Goal: Transaction & Acquisition: Purchase product/service

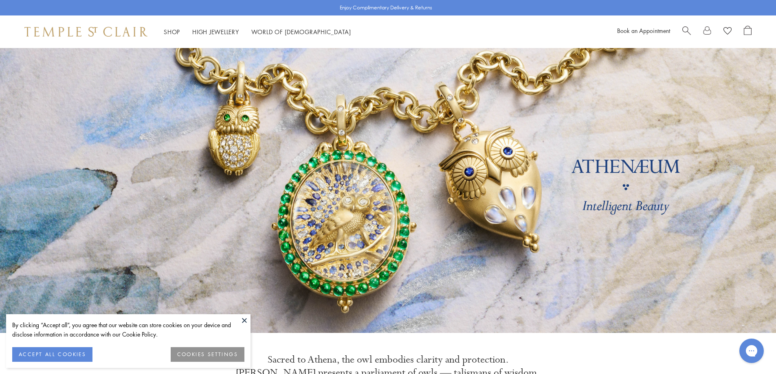
click at [687, 31] on span "Search" at bounding box center [686, 30] width 9 height 9
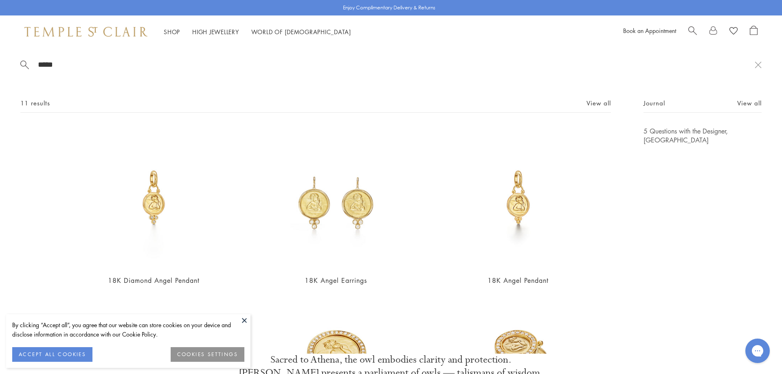
type input "*****"
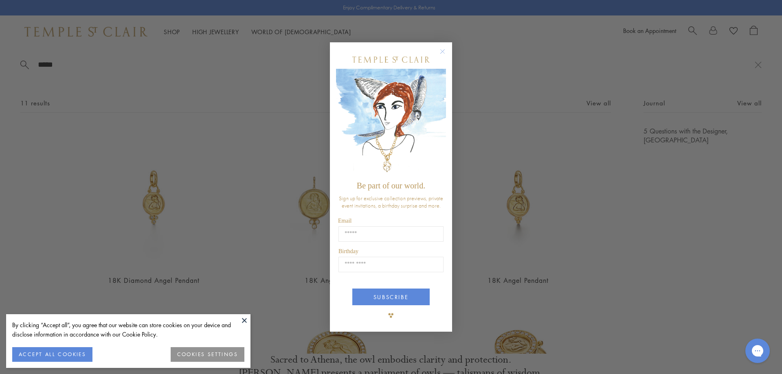
click at [443, 52] on circle "Close dialog" at bounding box center [443, 51] width 10 height 10
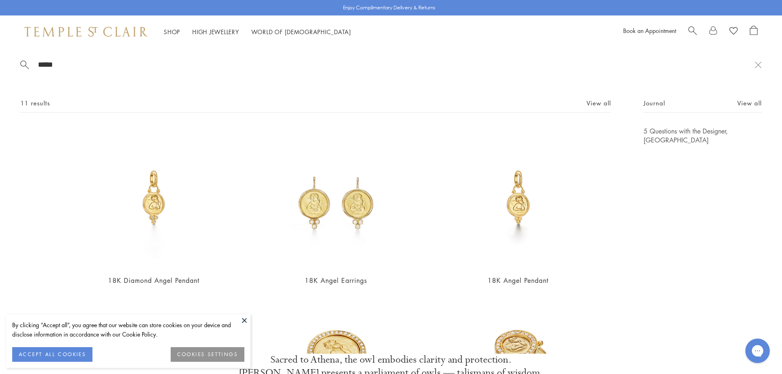
click at [246, 317] on button at bounding box center [244, 320] width 12 height 12
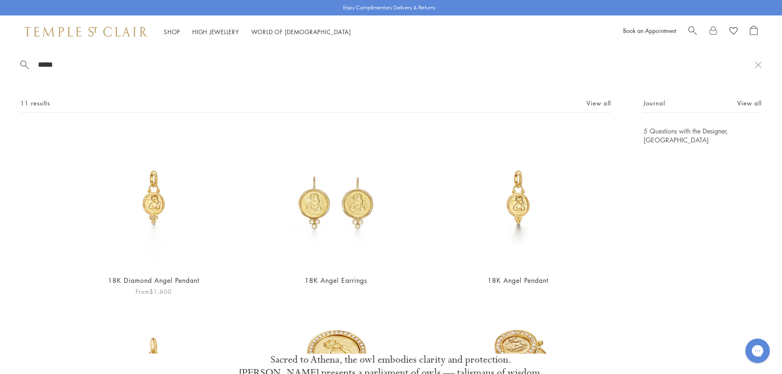
click at [155, 198] on img at bounding box center [153, 197] width 141 height 141
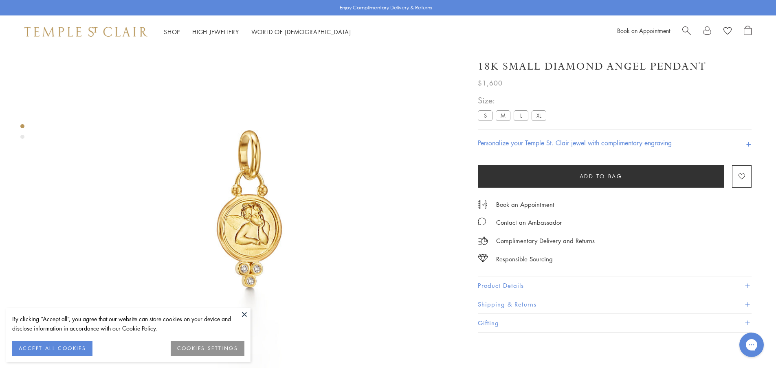
click at [244, 316] on button at bounding box center [244, 314] width 12 height 12
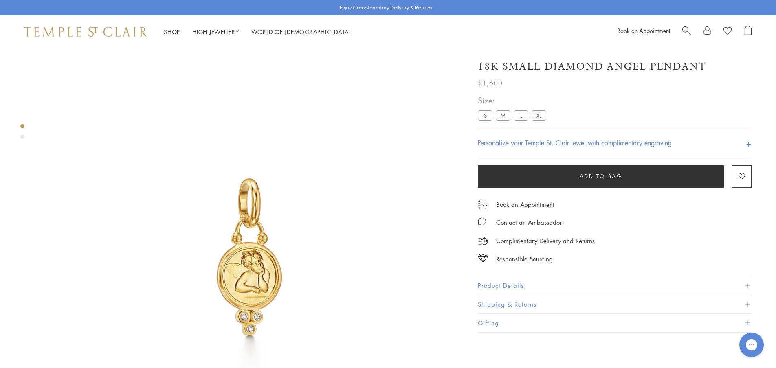
click at [684, 30] on span "Search" at bounding box center [686, 30] width 9 height 9
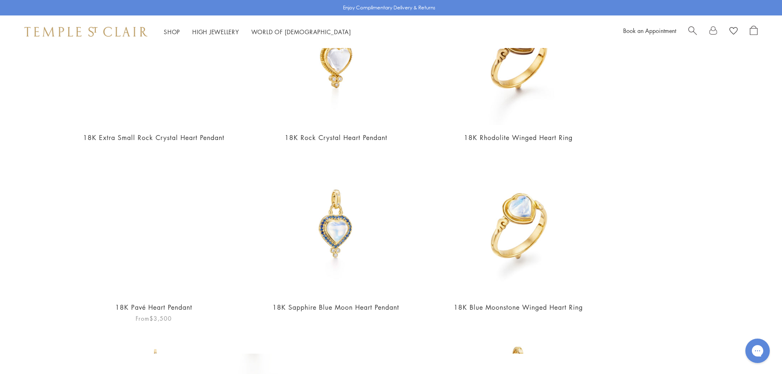
scroll to position [163, 0]
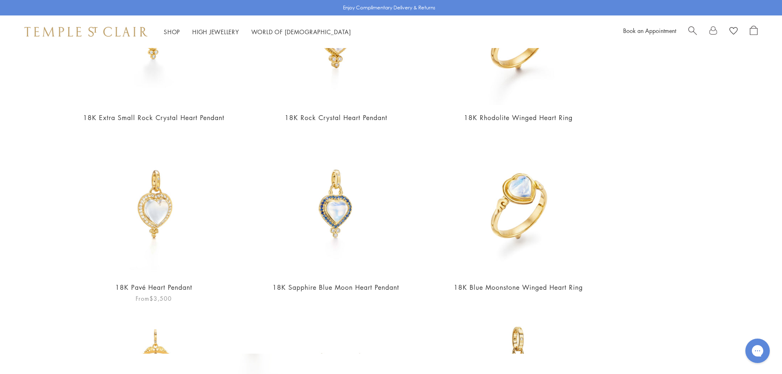
type input "*****"
click at [158, 224] on img at bounding box center [153, 204] width 141 height 141
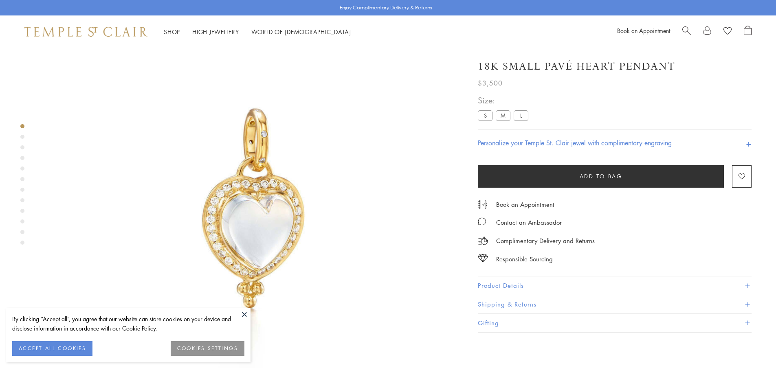
scroll to position [48, 0]
click at [504, 119] on label "M" at bounding box center [503, 115] width 15 height 10
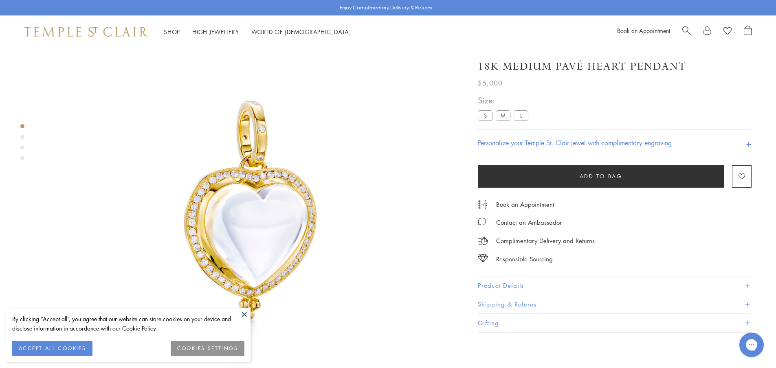
click at [518, 117] on label "L" at bounding box center [521, 115] width 15 height 10
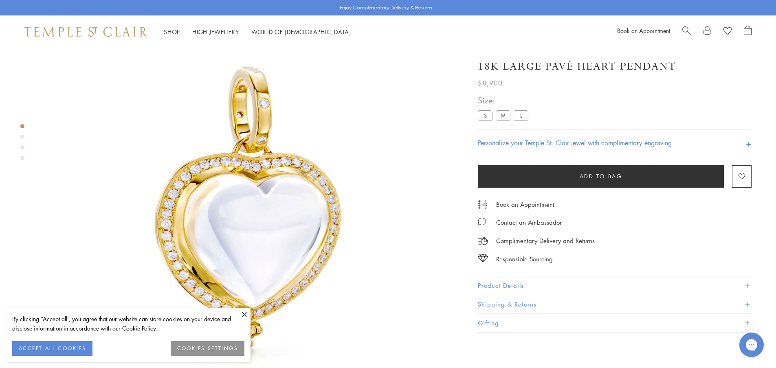
click at [485, 119] on label "S" at bounding box center [485, 115] width 15 height 10
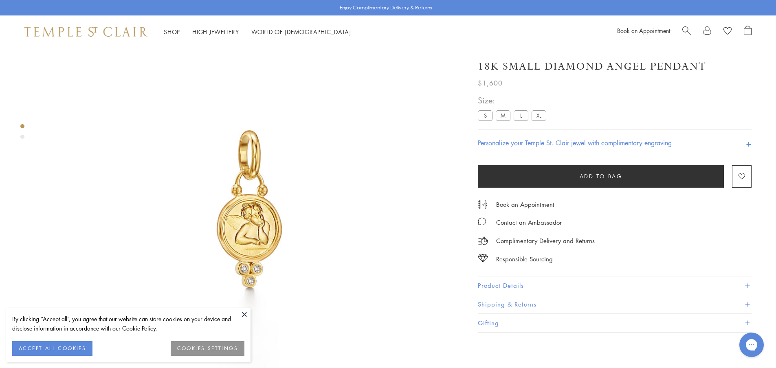
click at [506, 114] on label "M" at bounding box center [503, 115] width 15 height 10
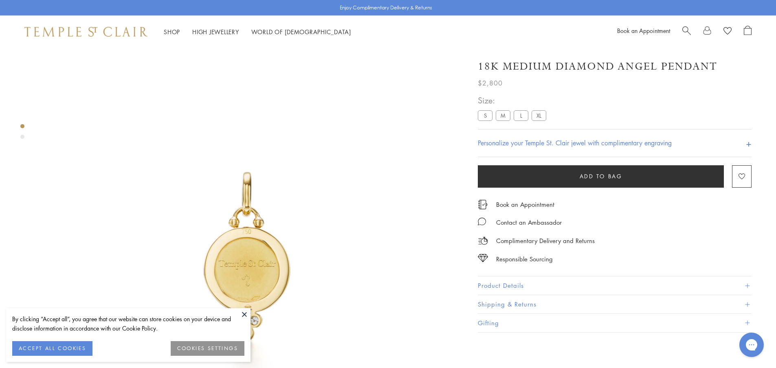
click at [19, 138] on div at bounding box center [241, 255] width 483 height 415
click at [23, 134] on div "Product gallery navigation" at bounding box center [22, 133] width 4 height 23
click at [685, 31] on span "Search" at bounding box center [686, 30] width 9 height 9
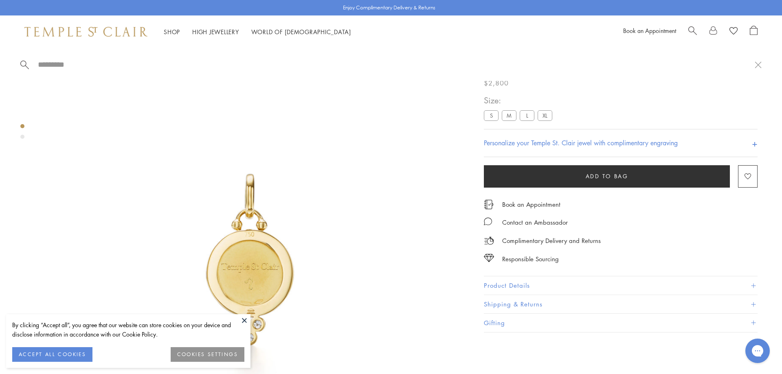
click at [121, 34] on img at bounding box center [85, 32] width 123 height 10
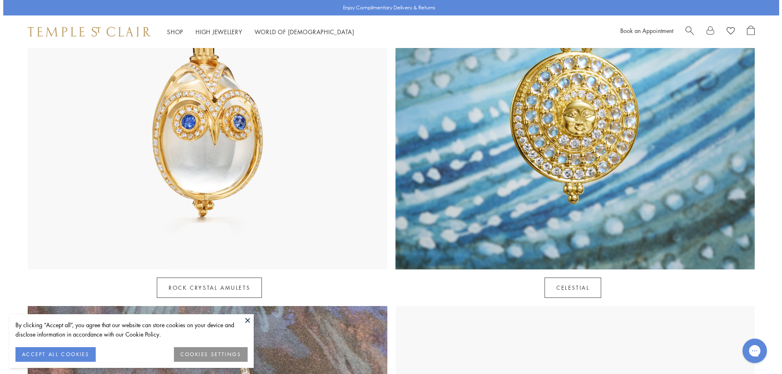
scroll to position [529, 0]
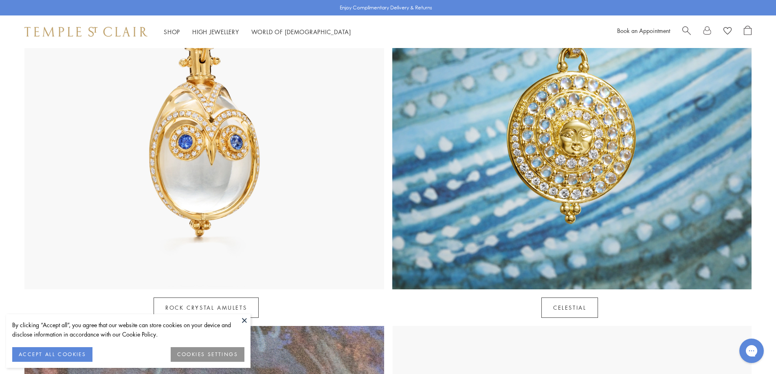
click at [643, 22] on div "Shop Shop Categories Amulets Pendants & Charms Lockets Chains & Leather Cords E…" at bounding box center [388, 31] width 776 height 33
click at [685, 24] on div "Shop Shop Categories Amulets Pendants & Charms Lockets Chains & Leather Cords E…" at bounding box center [388, 31] width 776 height 33
click at [686, 26] on span "Search" at bounding box center [686, 30] width 9 height 9
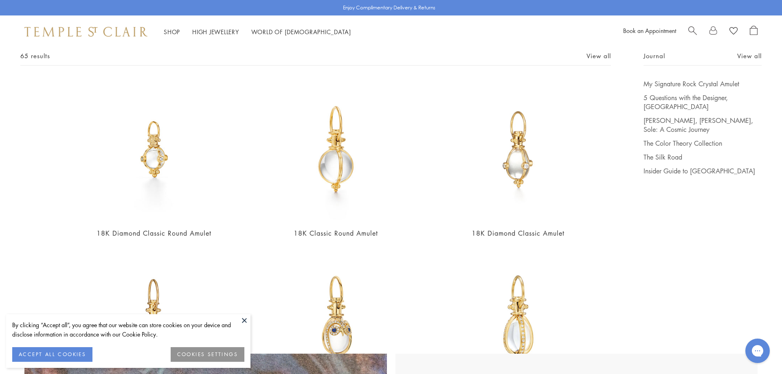
scroll to position [204, 0]
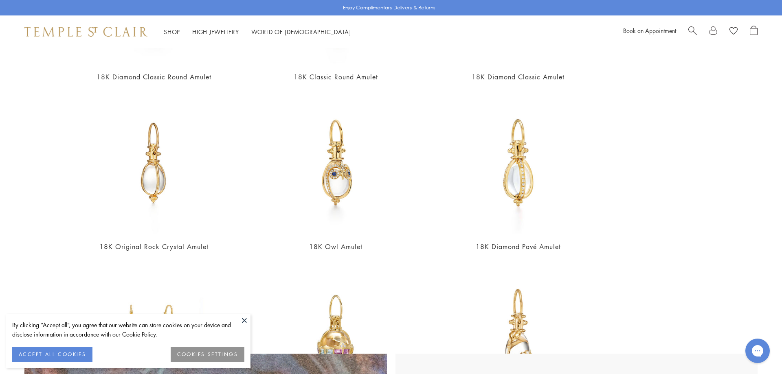
type input "******"
click at [246, 320] on button at bounding box center [244, 320] width 12 height 12
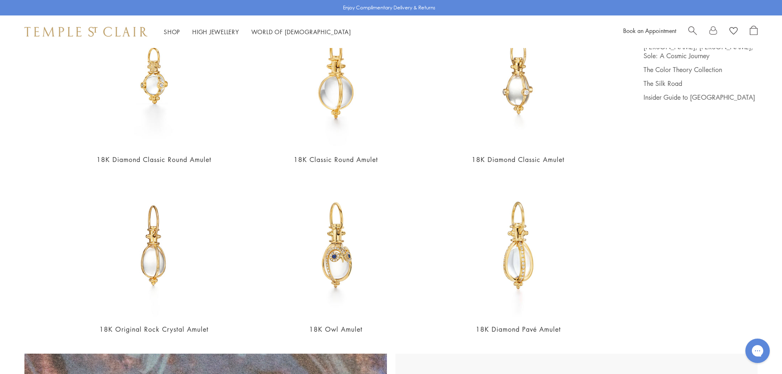
scroll to position [0, 0]
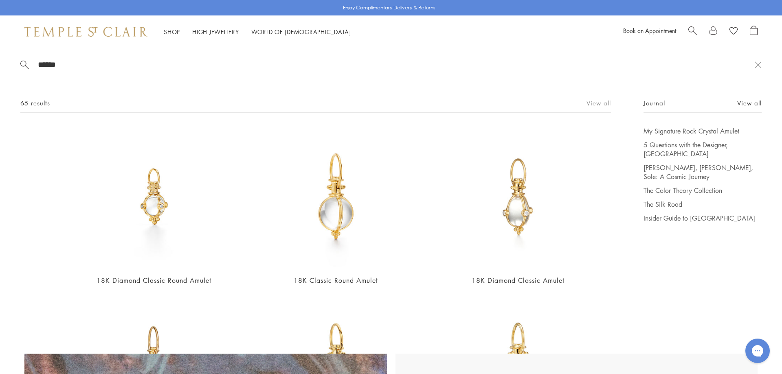
click at [600, 103] on link "View all" at bounding box center [598, 103] width 24 height 9
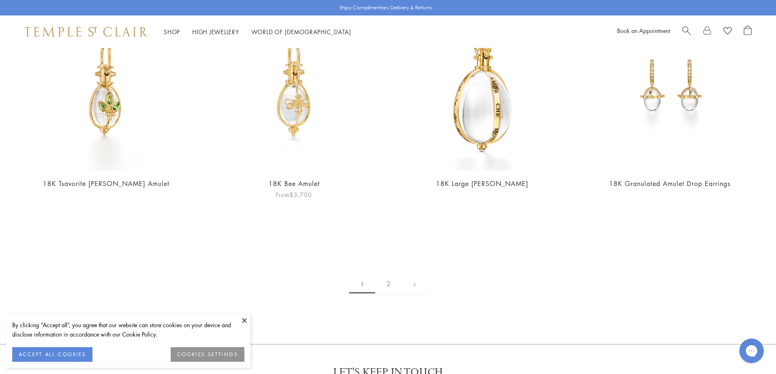
scroll to position [1914, 0]
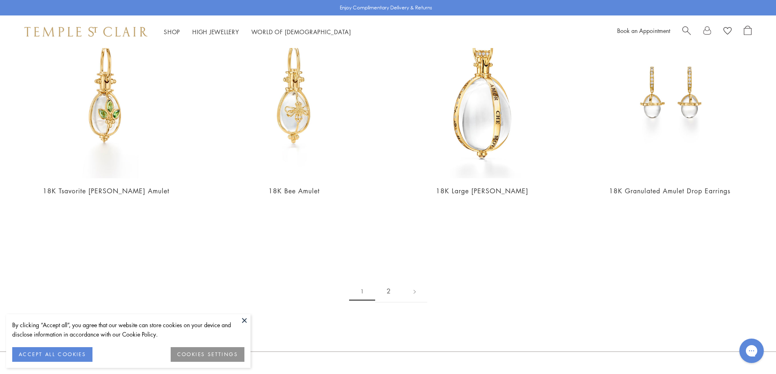
click at [389, 287] on link "2" at bounding box center [388, 291] width 27 height 22
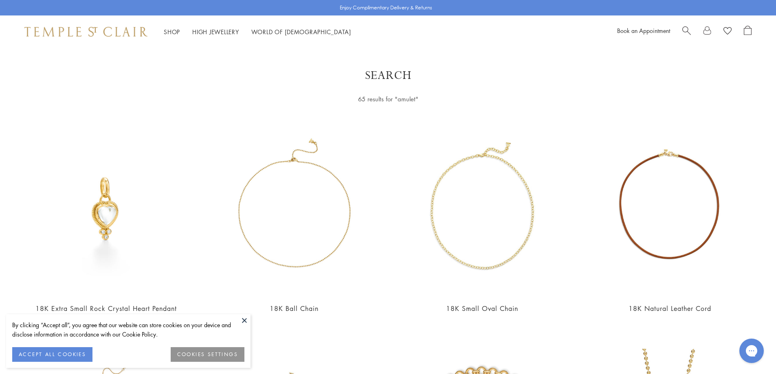
click at [687, 29] on span "Search" at bounding box center [686, 30] width 9 height 9
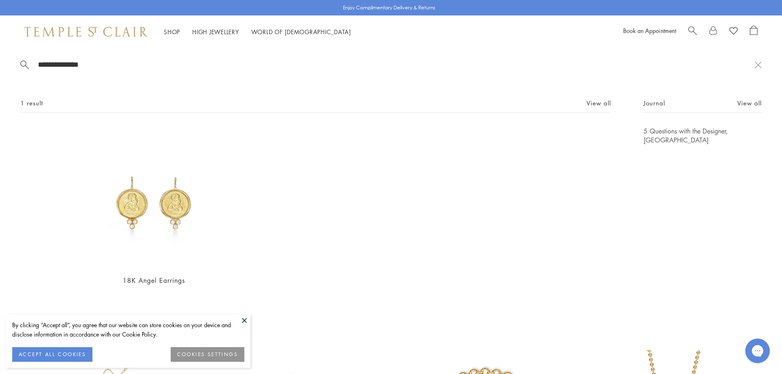
type input "**********"
click at [169, 193] on img at bounding box center [153, 197] width 141 height 141
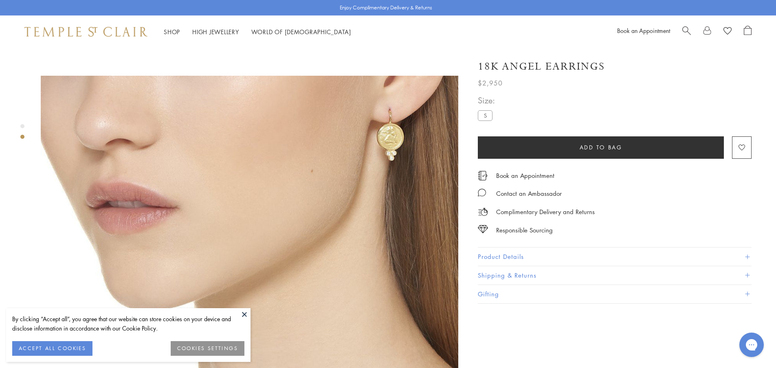
scroll to position [326, 0]
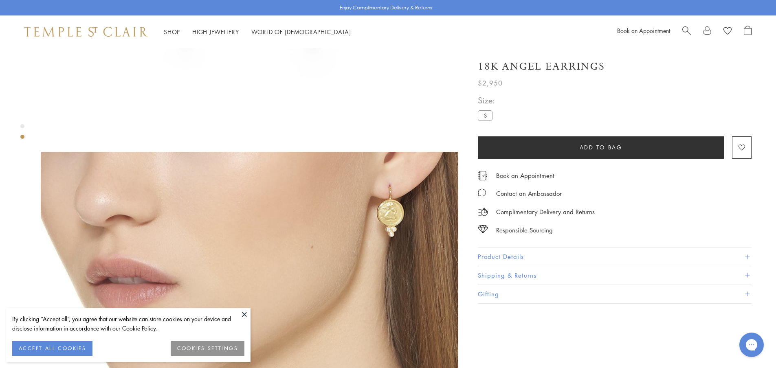
click at [241, 313] on button at bounding box center [244, 314] width 12 height 12
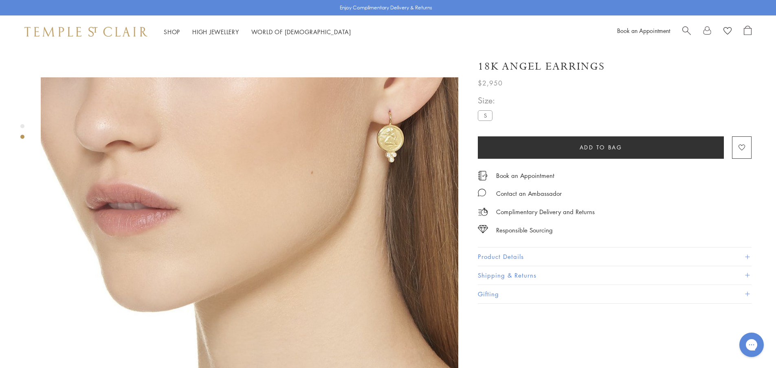
scroll to position [407, 0]
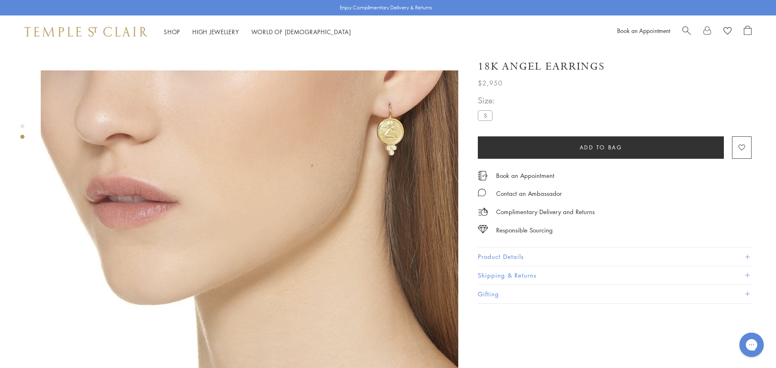
click at [25, 128] on div at bounding box center [241, 64] width 483 height 847
click at [22, 124] on div "Product gallery navigation" at bounding box center [22, 133] width 4 height 23
click at [24, 128] on div "Product gallery navigation" at bounding box center [22, 133] width 4 height 23
click at [22, 126] on div "Product gallery navigation" at bounding box center [22, 126] width 4 height 4
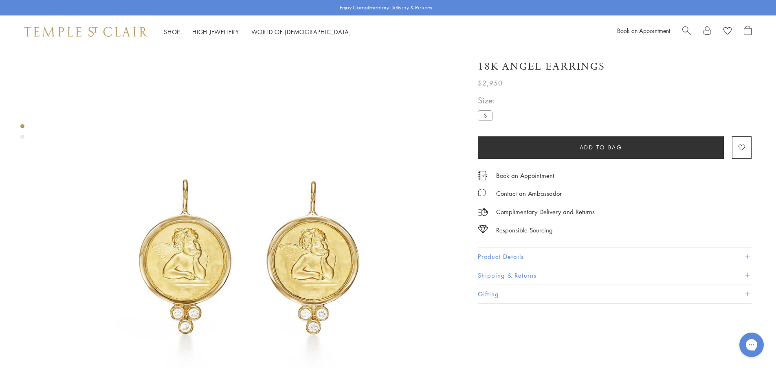
scroll to position [15, 0]
click at [21, 136] on div "Product gallery navigation" at bounding box center [22, 137] width 4 height 4
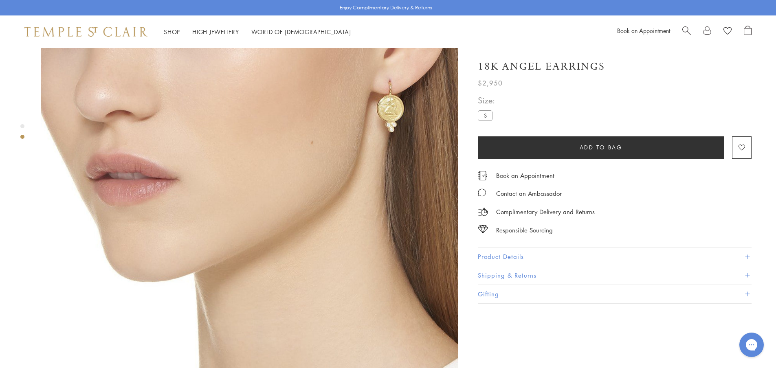
scroll to position [433, 0]
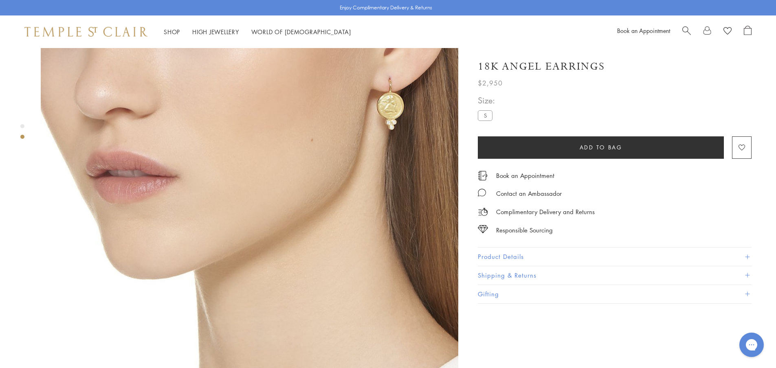
click at [24, 127] on div "Product gallery navigation" at bounding box center [22, 126] width 4 height 4
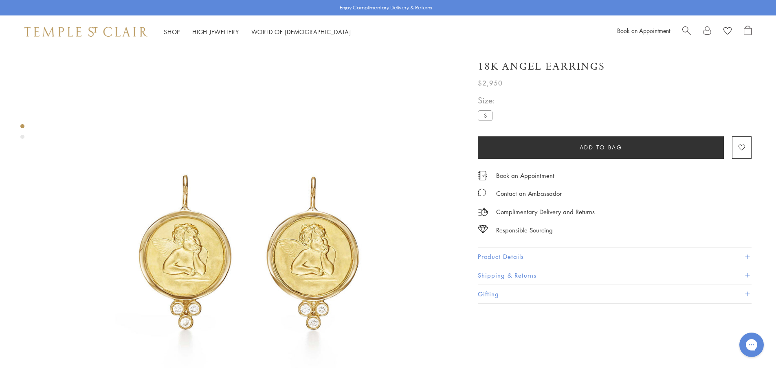
scroll to position [15, 0]
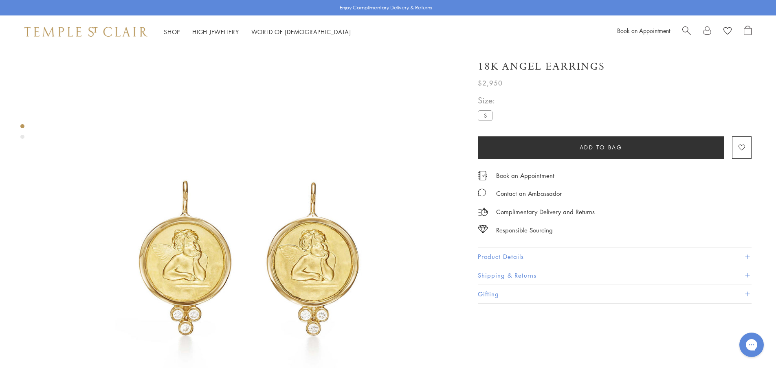
click at [22, 136] on div "Product gallery navigation" at bounding box center [22, 137] width 4 height 4
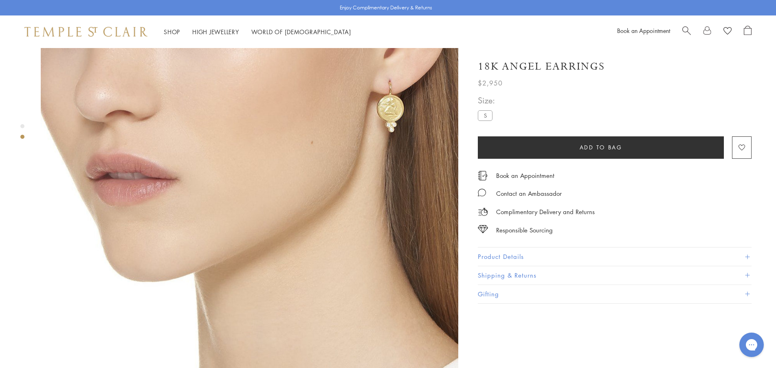
scroll to position [433, 0]
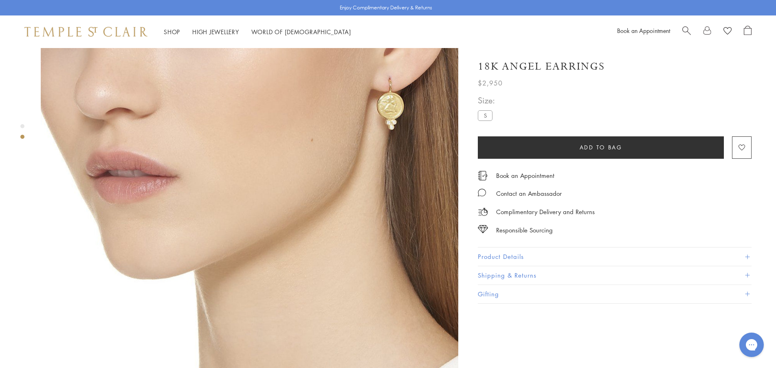
click at [23, 126] on div "Product gallery navigation" at bounding box center [22, 126] width 4 height 4
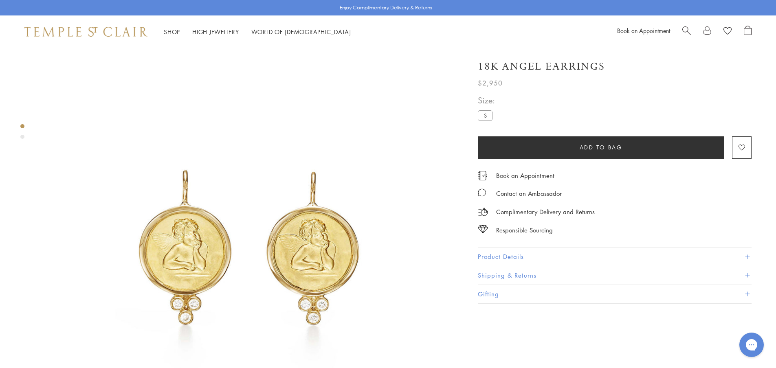
scroll to position [15, 0]
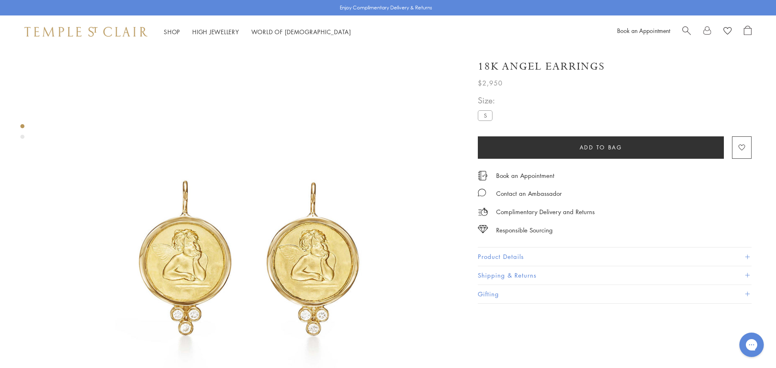
click at [22, 138] on div "Product gallery navigation" at bounding box center [22, 137] width 4 height 4
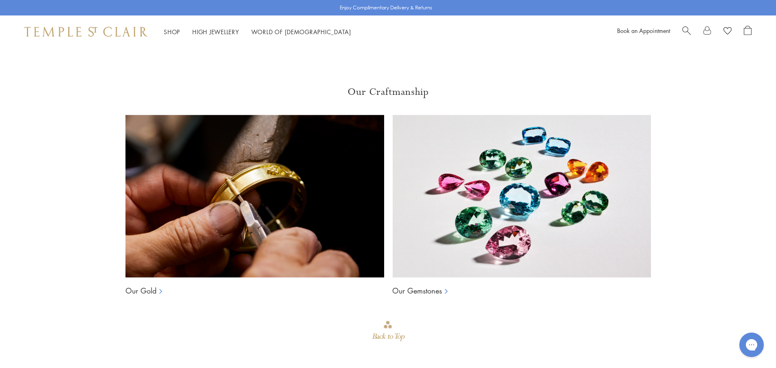
scroll to position [1207, 0]
